Goal: Task Accomplishment & Management: Use online tool/utility

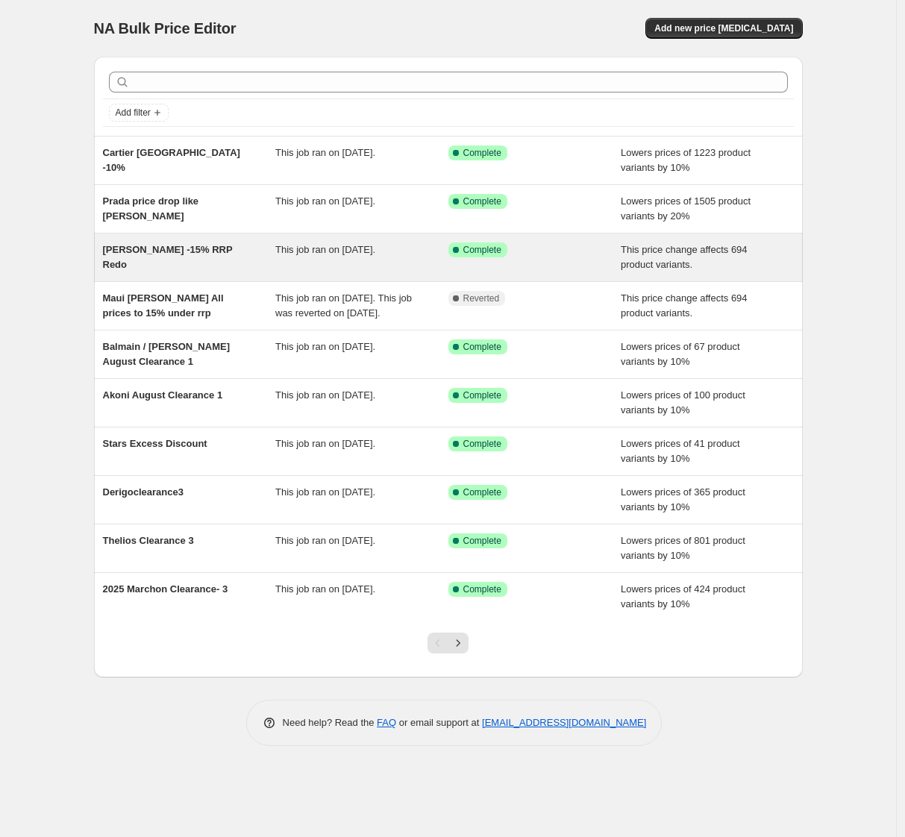
click at [163, 252] on span "[PERSON_NAME] -15% RRP Redo" at bounding box center [168, 257] width 130 height 26
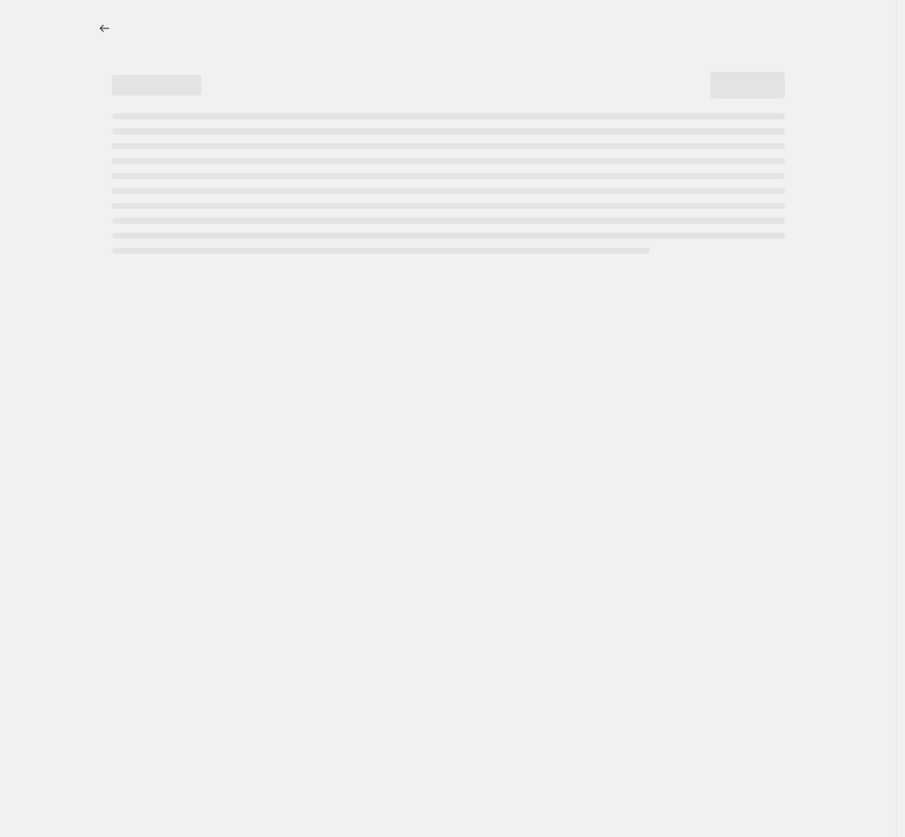
select select "pcap"
select select "no_change"
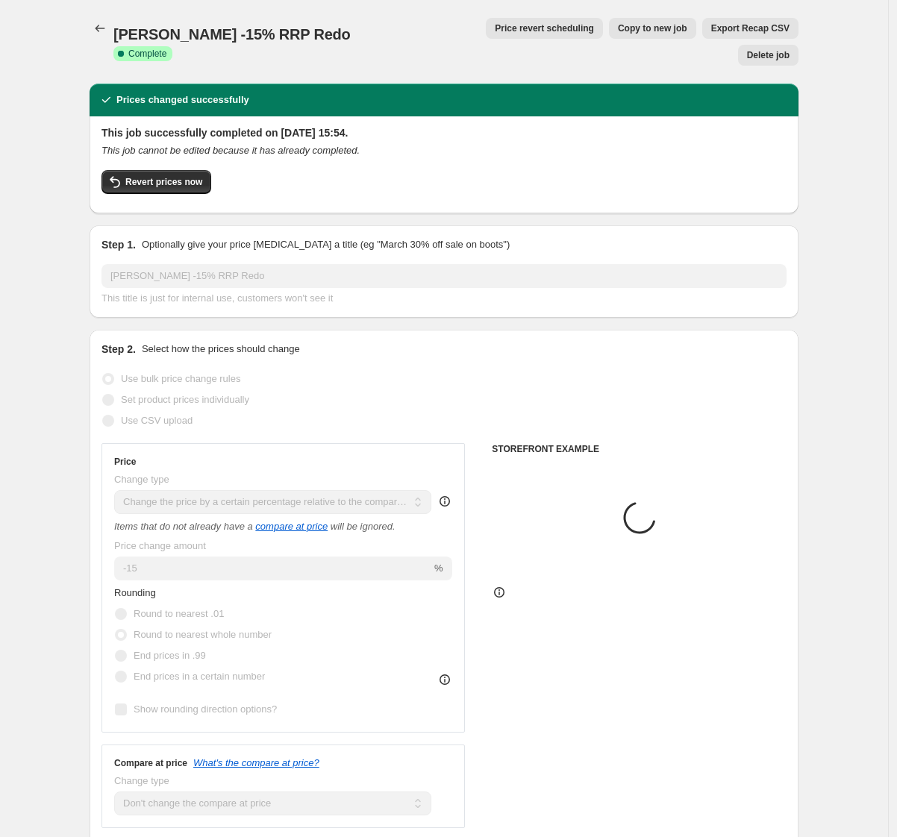
select select "vendor"
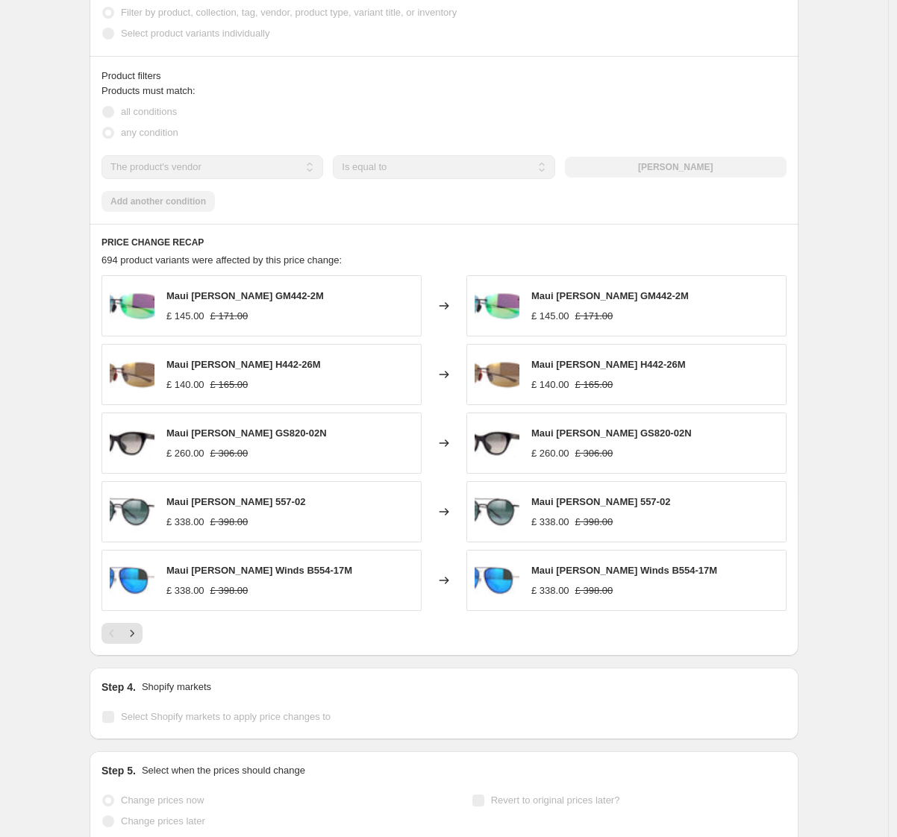
scroll to position [989, 0]
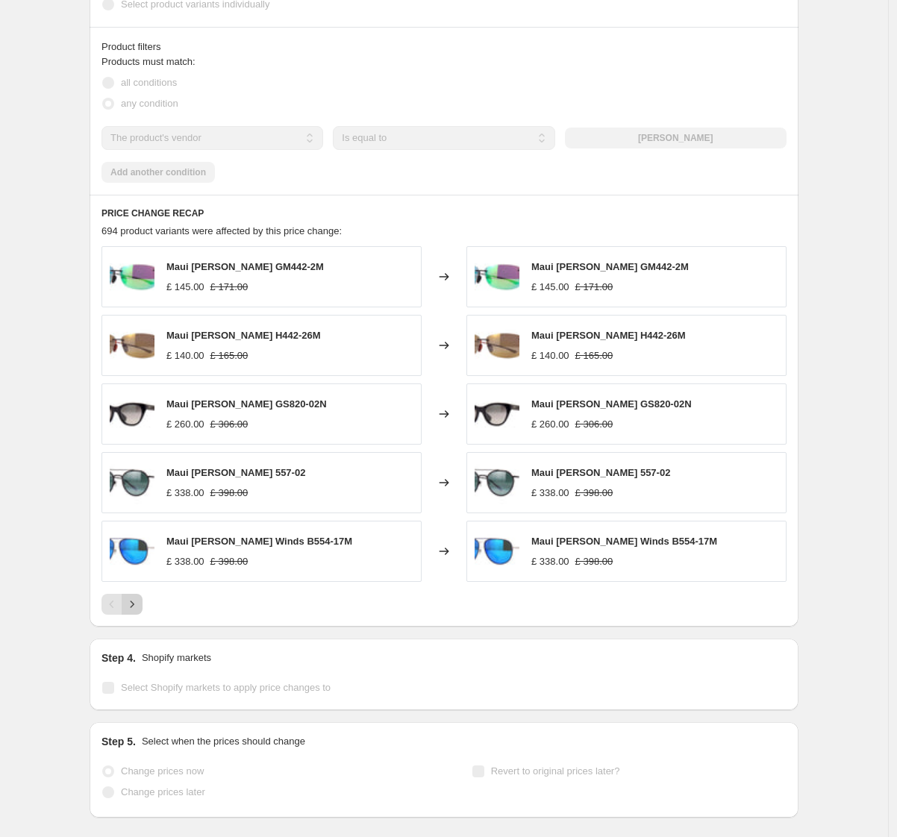
click at [139, 597] on icon "Next" at bounding box center [132, 604] width 15 height 15
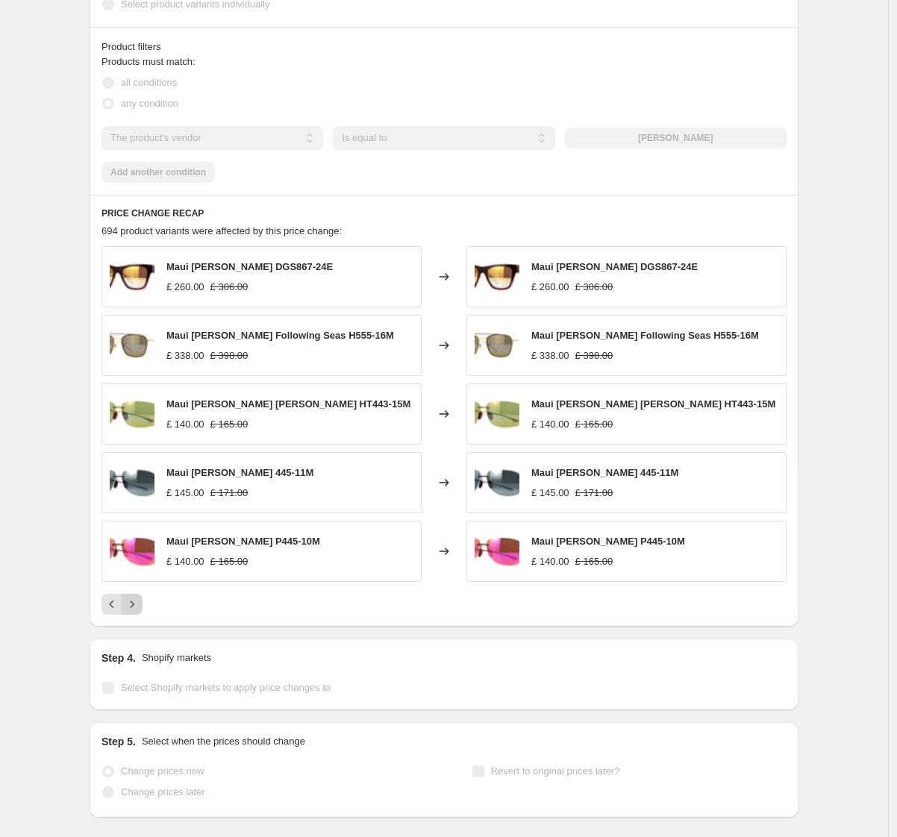
click at [131, 597] on icon "Next" at bounding box center [132, 604] width 15 height 15
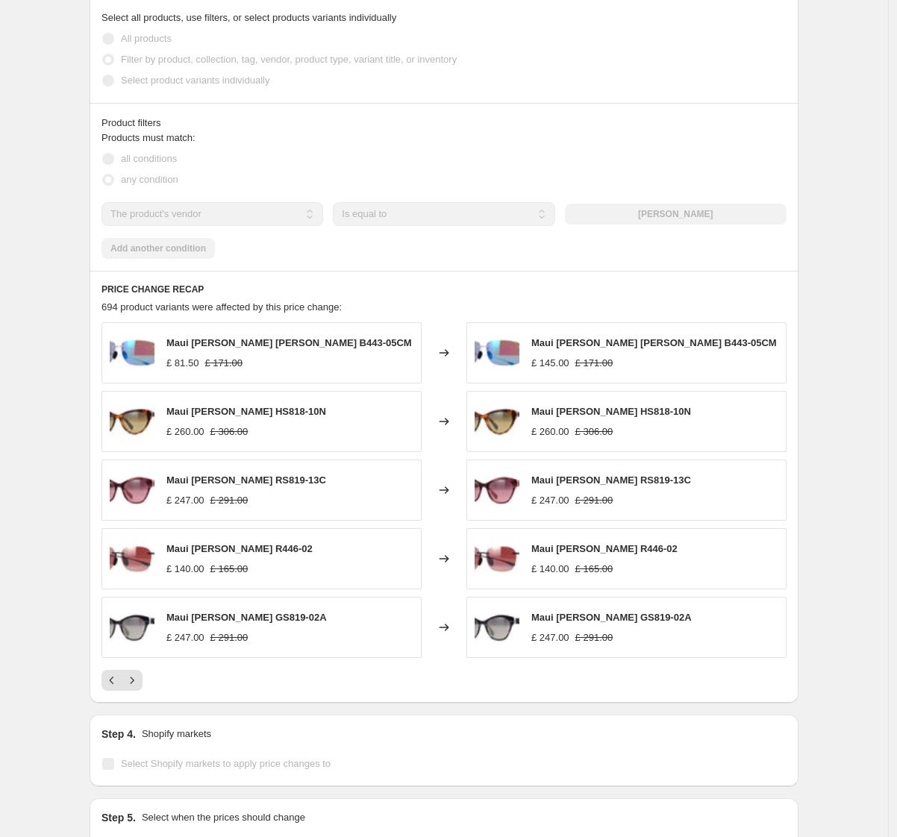
scroll to position [911, 0]
